Goal: Information Seeking & Learning: Learn about a topic

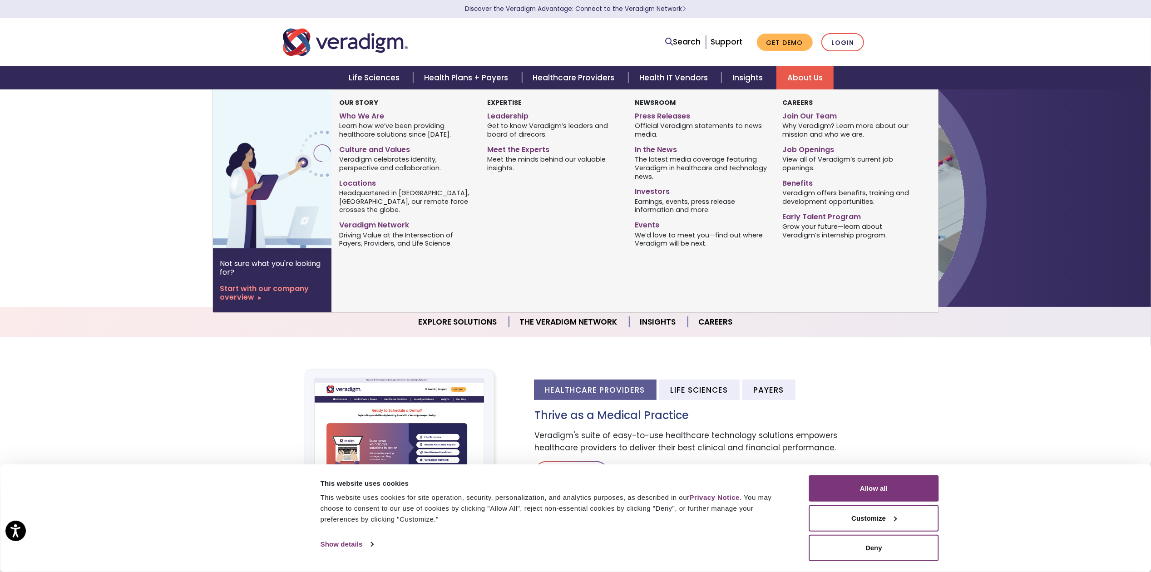
click at [807, 73] on link "About Us" at bounding box center [804, 77] width 57 height 23
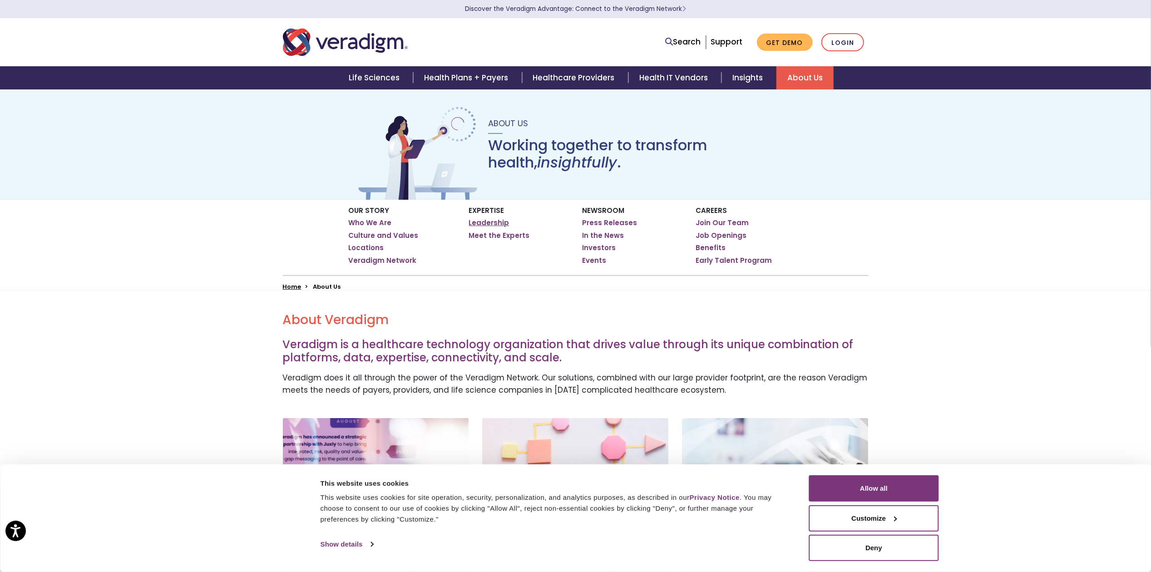
click at [480, 222] on link "Leadership" at bounding box center [489, 222] width 40 height 9
